Goal: Task Accomplishment & Management: Manage account settings

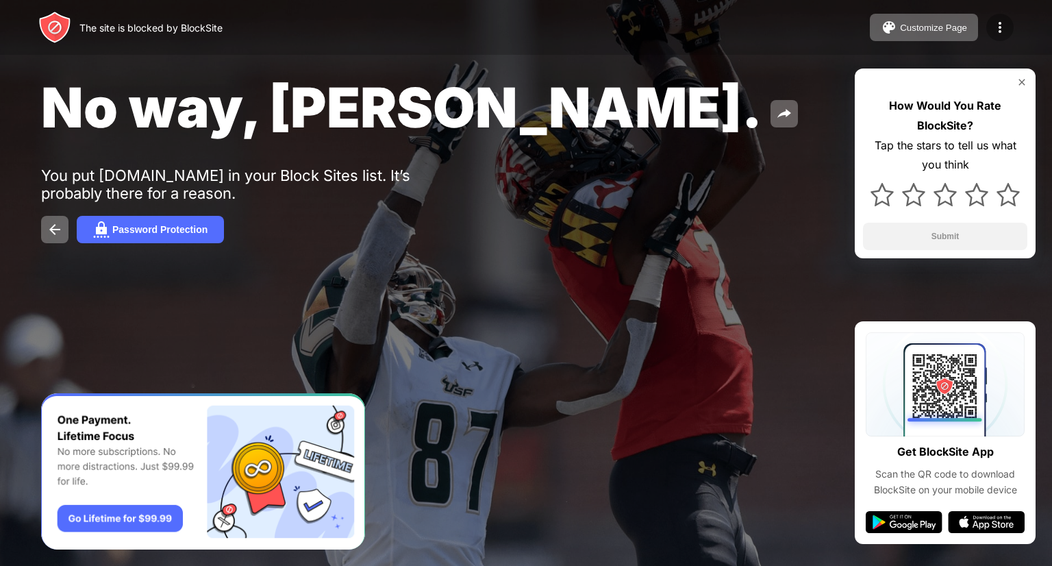
click at [1004, 36] on div at bounding box center [999, 27] width 27 height 27
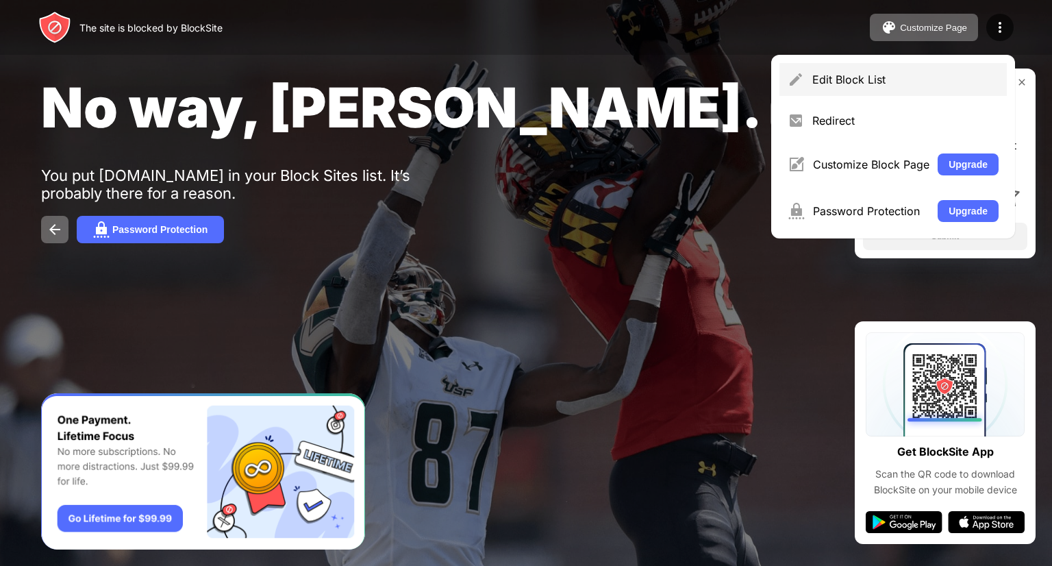
click at [882, 88] on div "Edit Block List" at bounding box center [892, 79] width 227 height 33
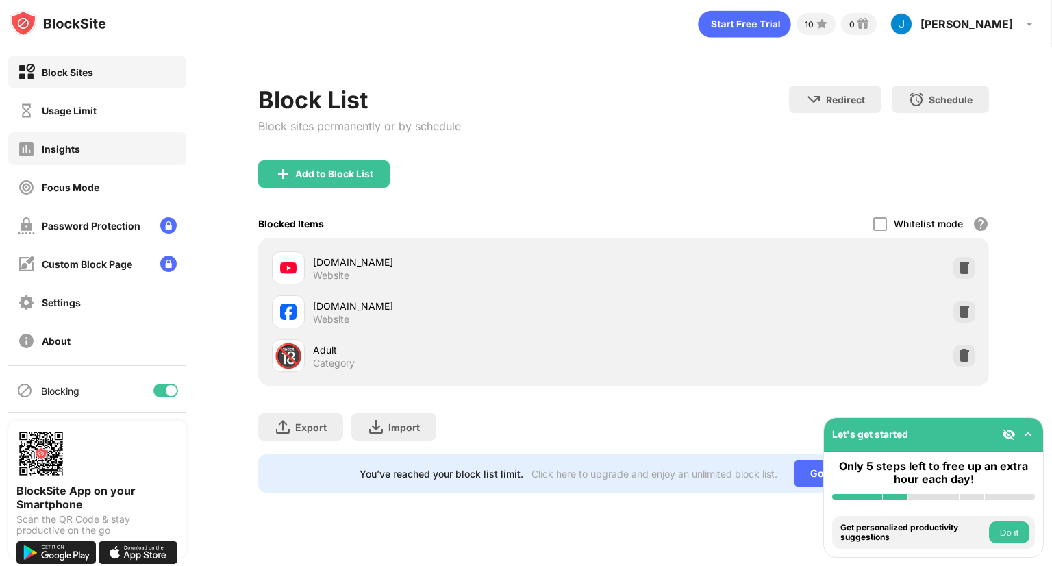
click at [110, 132] on div "Insights" at bounding box center [97, 148] width 178 height 33
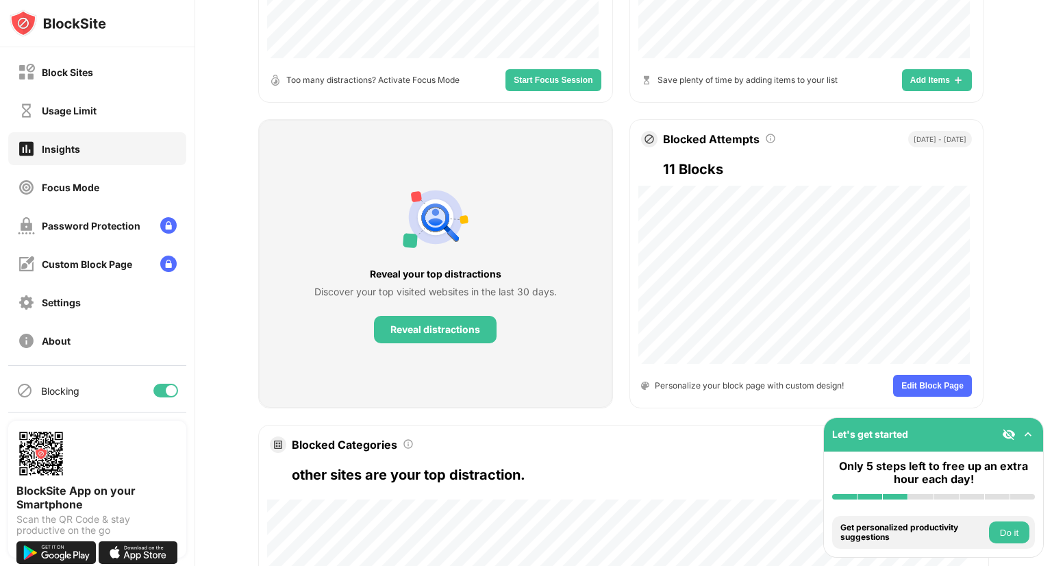
scroll to position [630, 0]
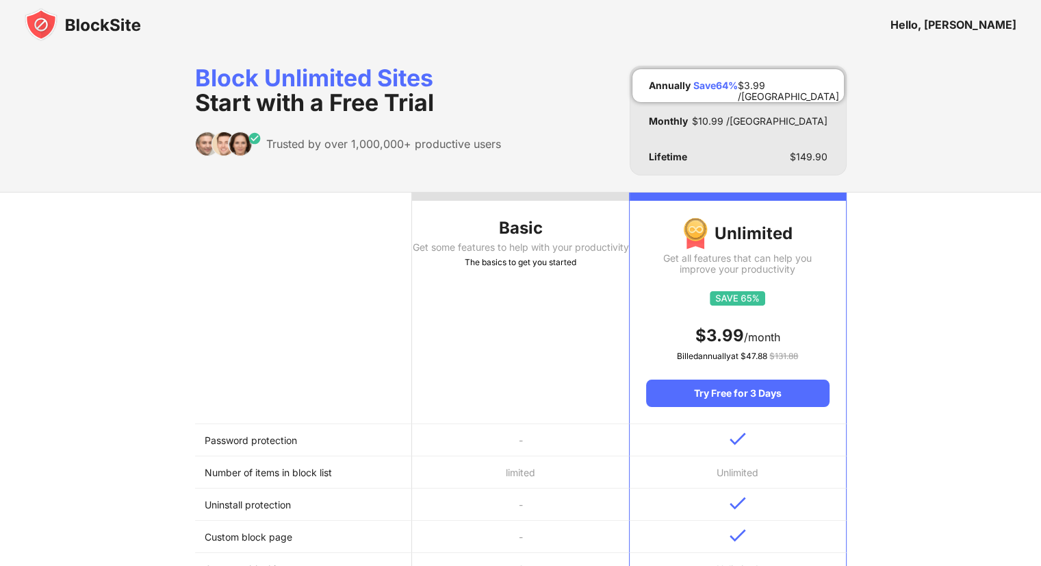
click at [509, 253] on div "Get some features to help with your productivity" at bounding box center [520, 247] width 217 height 11
